Goal: Task Accomplishment & Management: Manage account settings

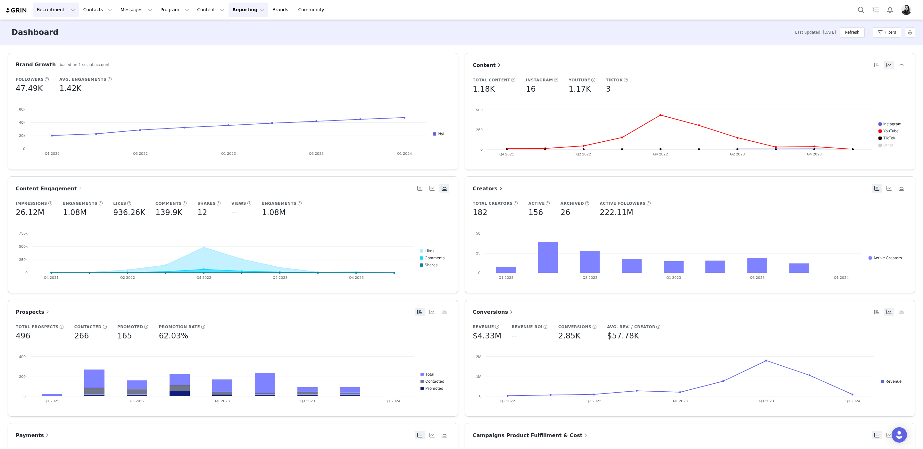
click at [44, 9] on button "Recruitment Recruitment" at bounding box center [56, 10] width 46 height 14
click at [909, 10] on img "Profile" at bounding box center [906, 10] width 10 height 10
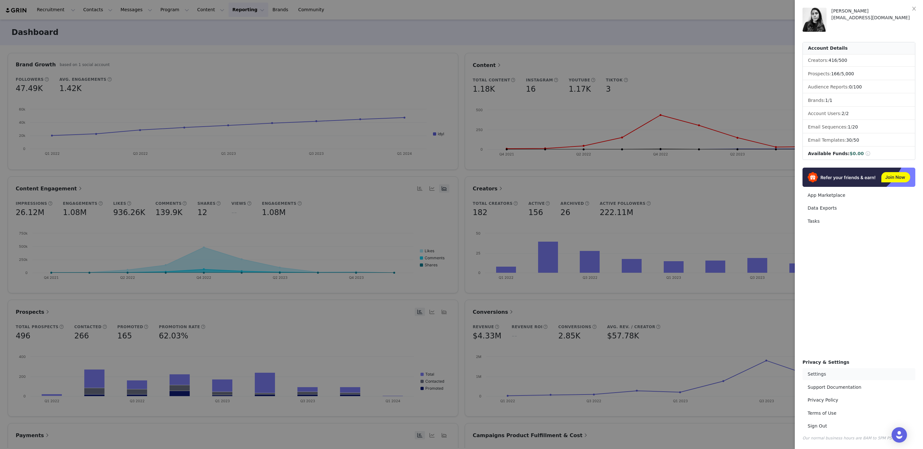
click at [851, 370] on link "Settings" at bounding box center [859, 374] width 113 height 12
select select "Europe/[GEOGRAPHIC_DATA]"
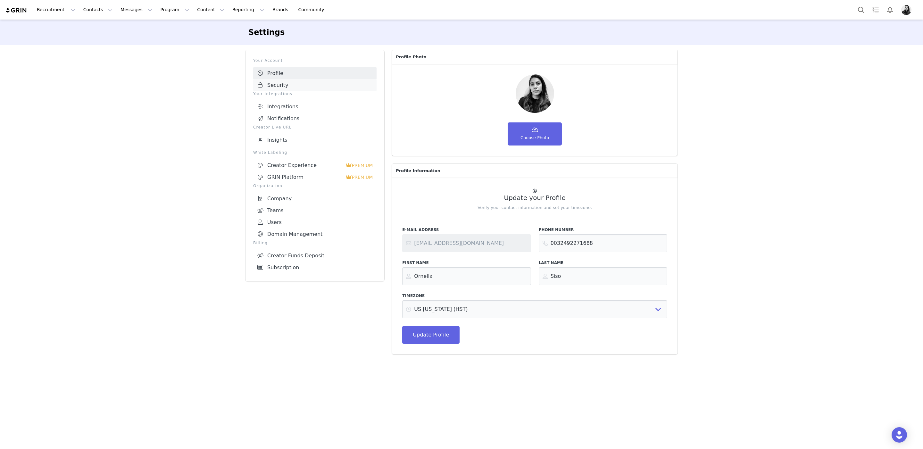
click at [312, 84] on link "Security" at bounding box center [314, 85] width 123 height 12
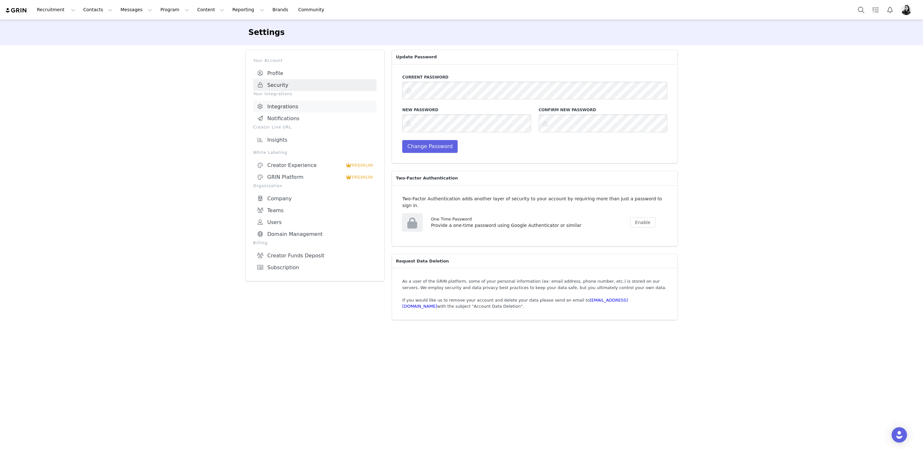
click at [311, 109] on link "Integrations" at bounding box center [314, 107] width 123 height 12
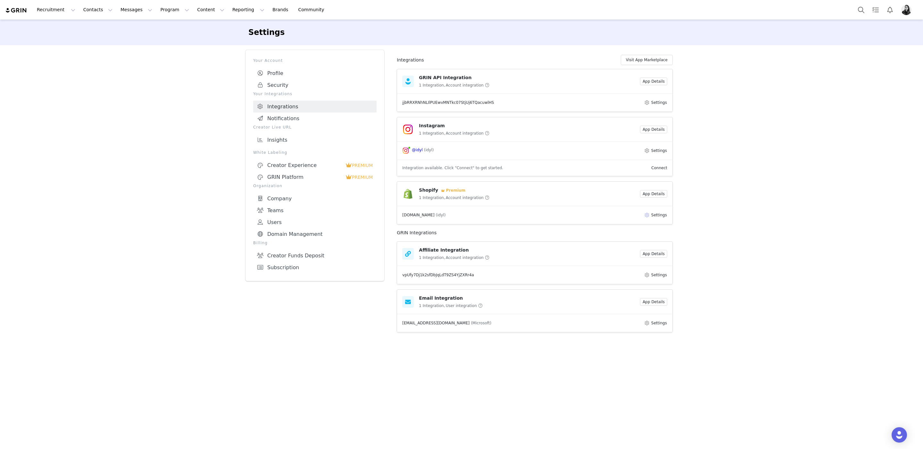
click at [663, 219] on button "Settings" at bounding box center [655, 215] width 23 height 8
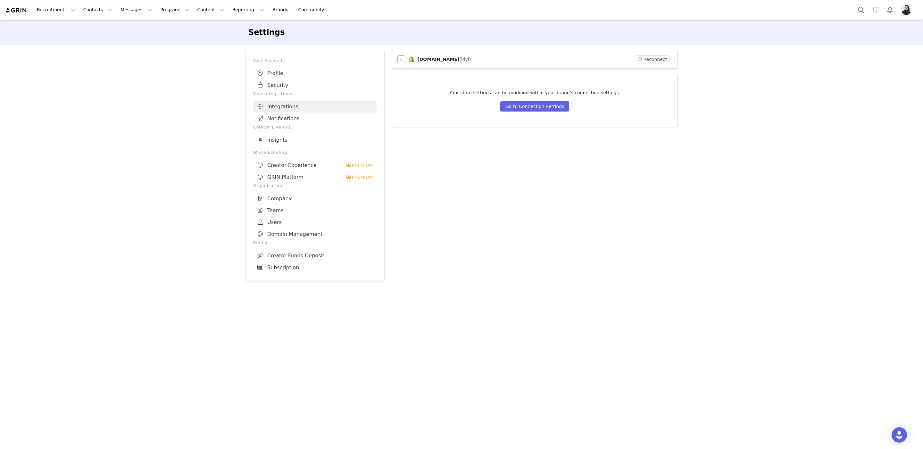
click at [397, 58] on button "button" at bounding box center [401, 59] width 8 height 8
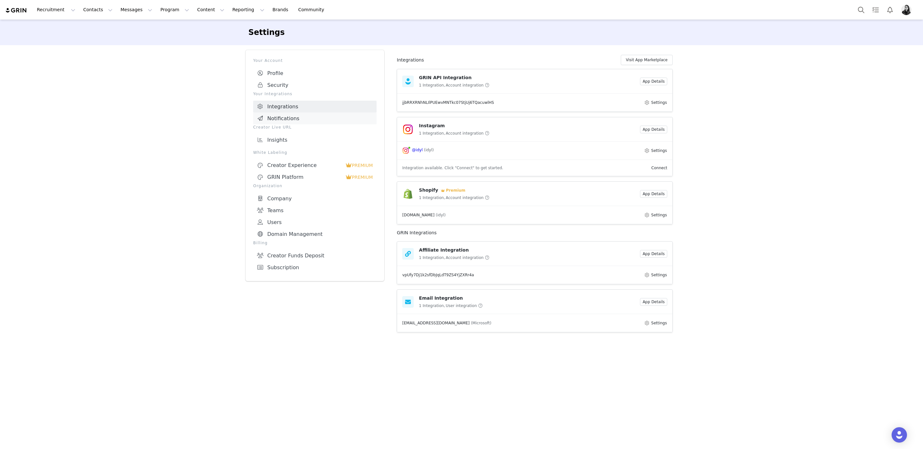
click at [302, 121] on link "Notifications" at bounding box center [314, 119] width 123 height 12
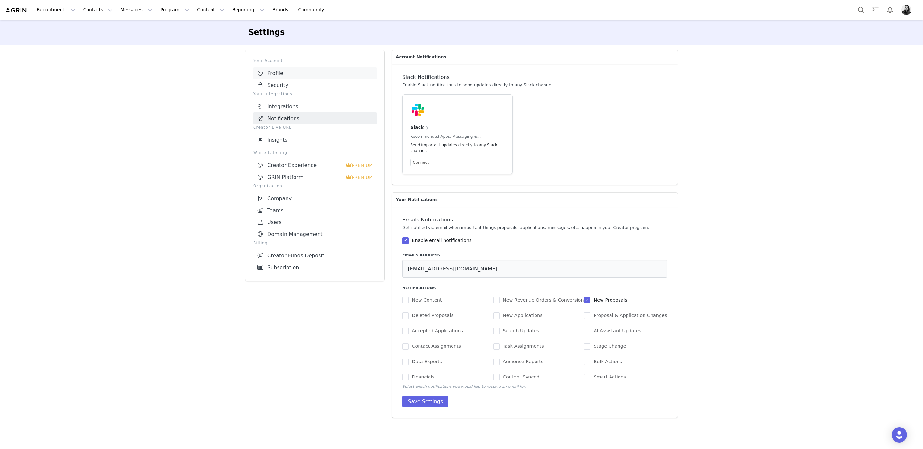
click at [288, 76] on link "Profile" at bounding box center [314, 73] width 123 height 12
select select "Europe/[GEOGRAPHIC_DATA]"
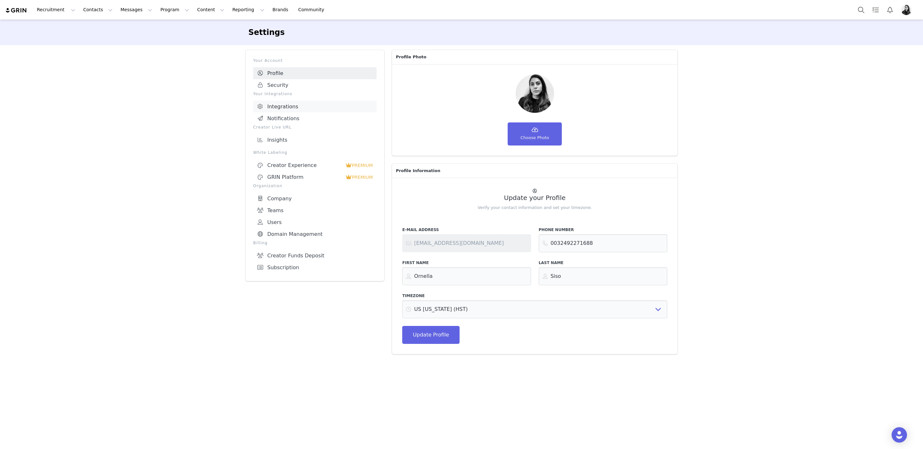
click at [288, 104] on link "Integrations" at bounding box center [314, 107] width 123 height 12
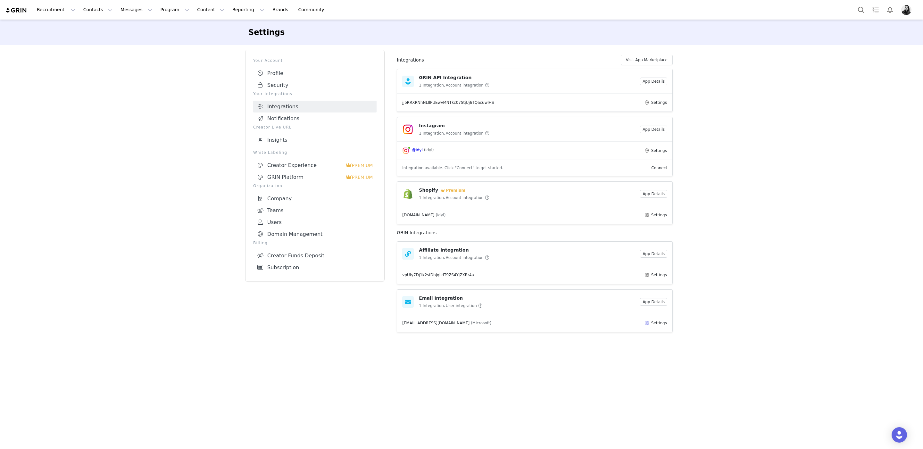
click at [653, 325] on button "Settings" at bounding box center [655, 323] width 23 height 8
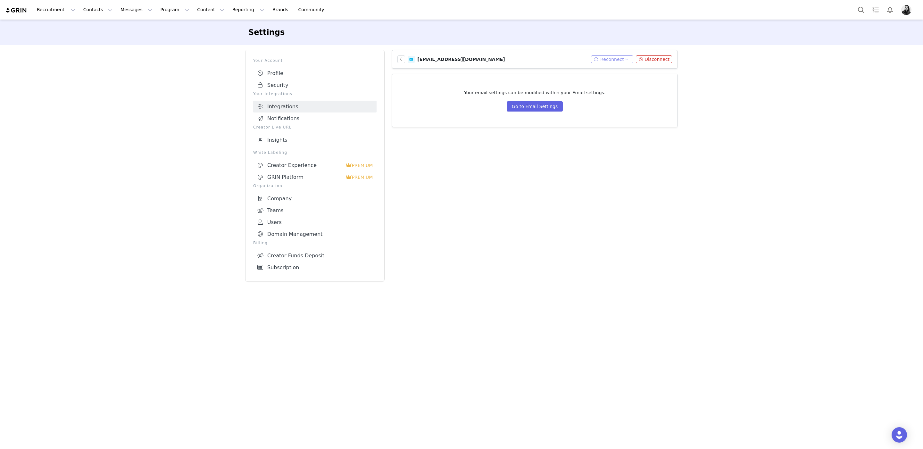
click at [615, 58] on button "Reconnect" at bounding box center [612, 59] width 43 height 8
click at [616, 71] on li "Connect Email" at bounding box center [613, 71] width 41 height 10
